Goal: Information Seeking & Learning: Learn about a topic

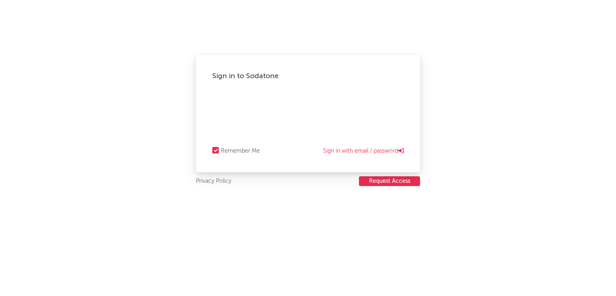
select select "recorded_music"
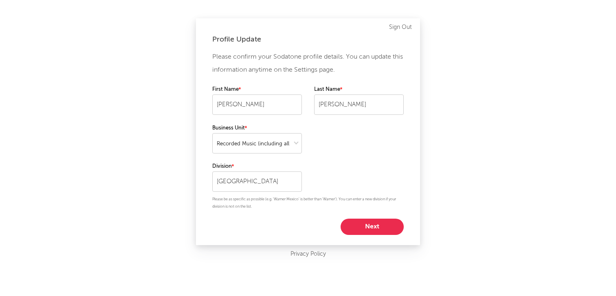
click at [383, 231] on button "Next" at bounding box center [371, 227] width 63 height 16
select select "marketing"
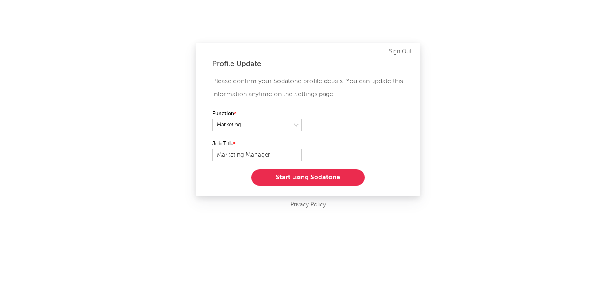
click at [345, 176] on button "Start using Sodatone" at bounding box center [307, 177] width 113 height 16
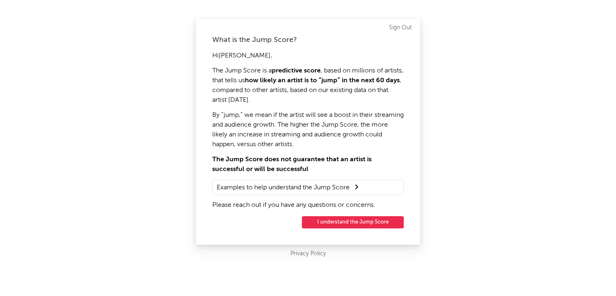
click at [386, 220] on button "I understand the Jump Score" at bounding box center [353, 222] width 102 height 12
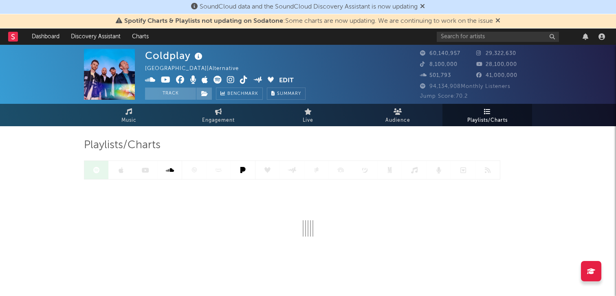
click at [425, 5] on icon at bounding box center [422, 6] width 5 height 7
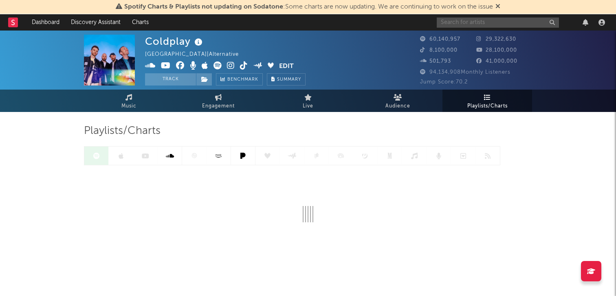
click at [495, 26] on input "text" at bounding box center [497, 23] width 122 height 10
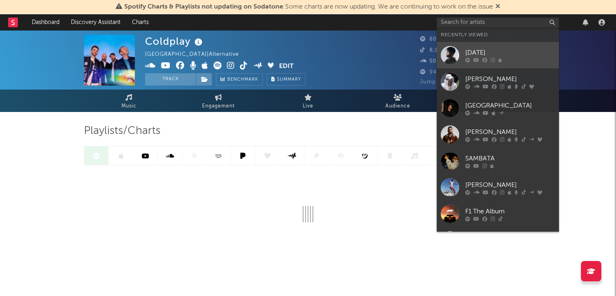
click at [491, 48] on div "[DATE]" at bounding box center [510, 53] width 90 height 10
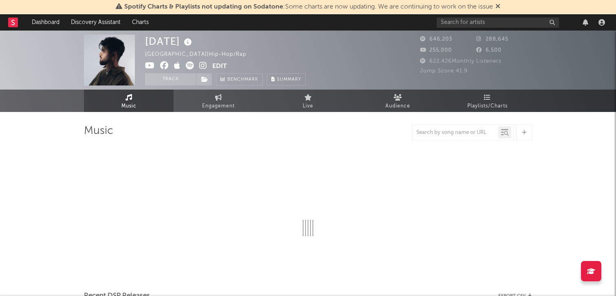
select select "6m"
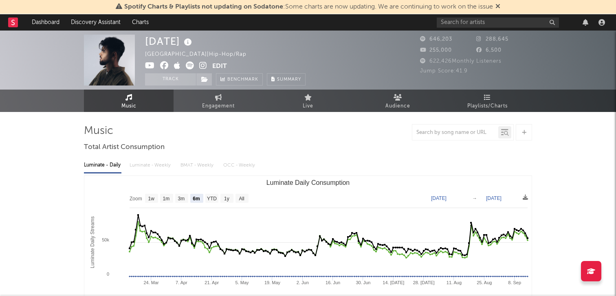
select select "6m"
click at [500, 7] on icon at bounding box center [497, 6] width 5 height 7
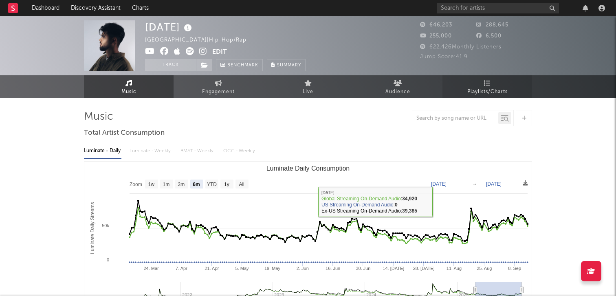
click at [475, 90] on span "Playlists/Charts" at bounding box center [487, 92] width 40 height 10
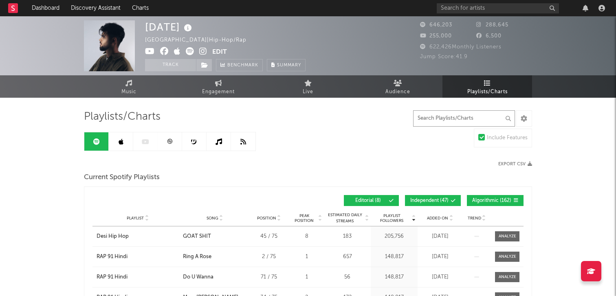
click at [427, 121] on input "text" at bounding box center [464, 118] width 102 height 16
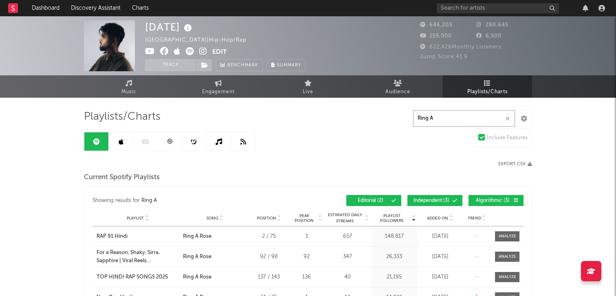
type input "Ring A"
click at [116, 144] on link at bounding box center [121, 141] width 24 height 18
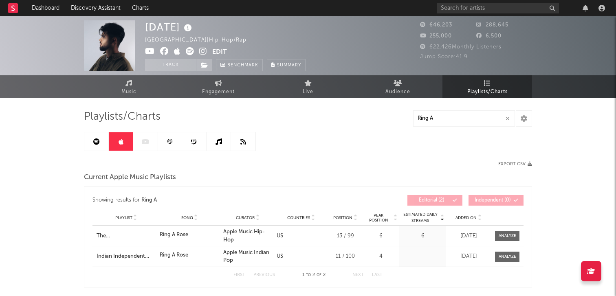
click at [167, 140] on icon at bounding box center [169, 141] width 6 height 6
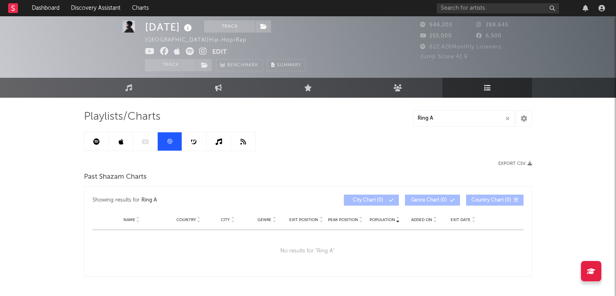
scroll to position [30, 0]
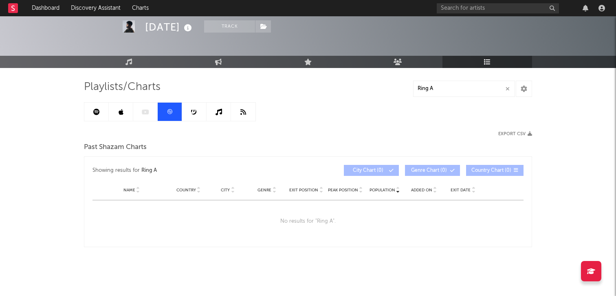
click at [99, 120] on link at bounding box center [96, 112] width 24 height 18
